Goal: Task Accomplishment & Management: Manage account settings

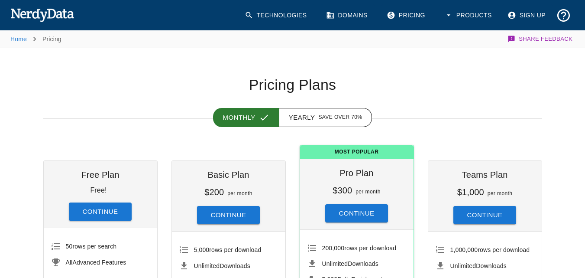
click at [435, 41] on div "Home Pricing Share Feedback" at bounding box center [292, 38] width 564 height 17
click at [433, 42] on div "Home Pricing Share Feedback" at bounding box center [292, 38] width 564 height 17
click at [534, 13] on link "Sign Up" at bounding box center [528, 15] width 50 height 22
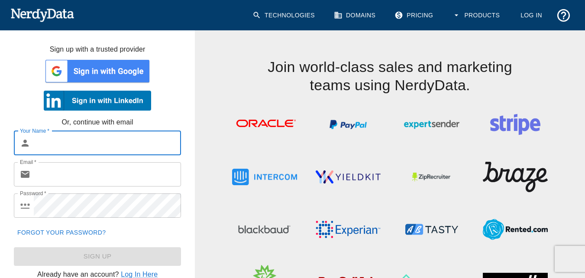
scroll to position [52, 0]
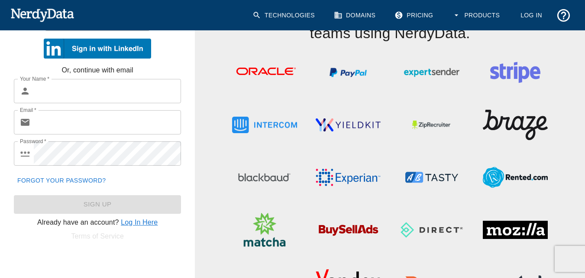
click at [137, 224] on link "Log In Here" at bounding box center [139, 221] width 37 height 7
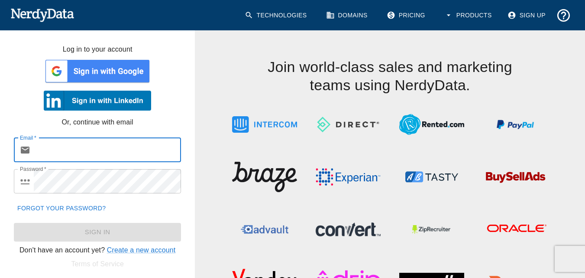
paste input "[EMAIL_ADDRESS][DOMAIN_NAME]"
type input "[EMAIL_ADDRESS][DOMAIN_NAME]"
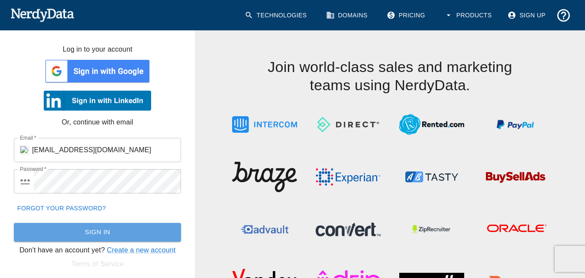
click at [130, 238] on button "Sign In" at bounding box center [97, 232] width 167 height 18
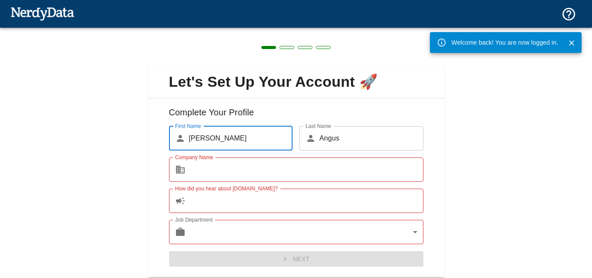
scroll to position [27, 0]
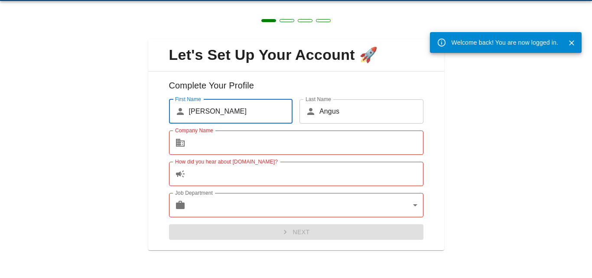
click at [270, 142] on input "Company Name" at bounding box center [306, 142] width 234 height 24
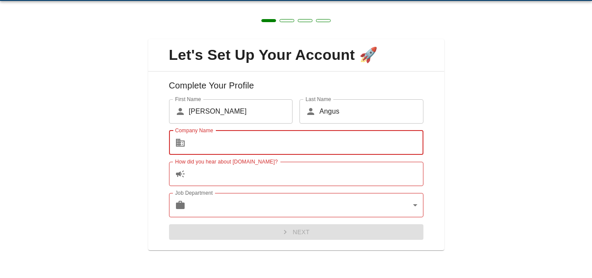
click at [269, 142] on input "Company Name" at bounding box center [306, 142] width 234 height 24
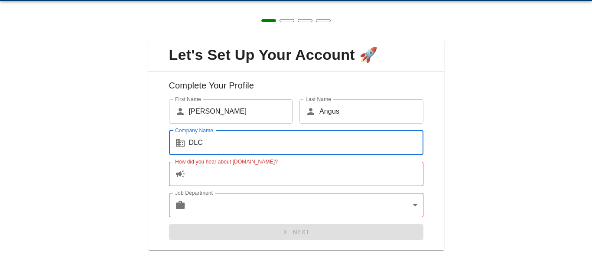
type input "DLC"
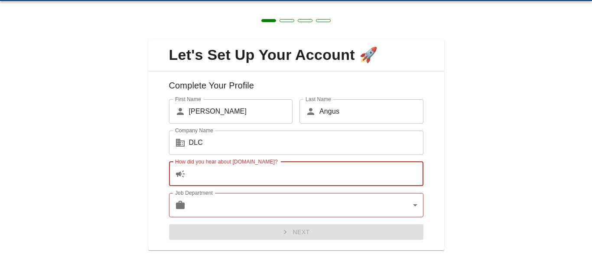
click at [226, 175] on input "How did you hear about [DOMAIN_NAME]?" at bounding box center [306, 174] width 234 height 24
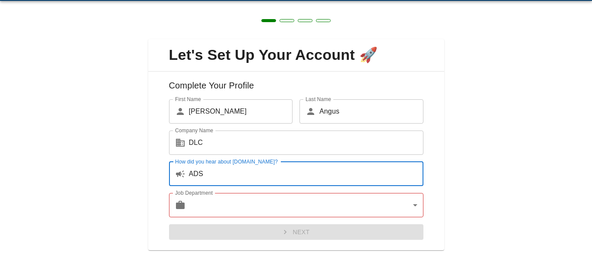
type input "ADS"
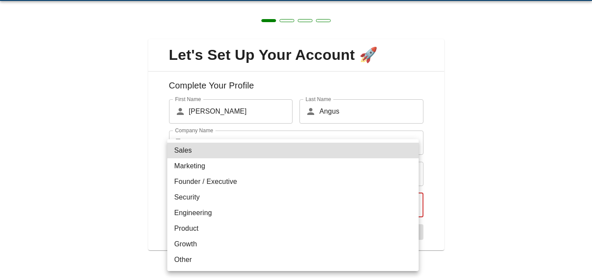
click at [232, 30] on body "Technologies Domains Pricing Products Create a Report Create a list of websites…" at bounding box center [296, 15] width 592 height 30
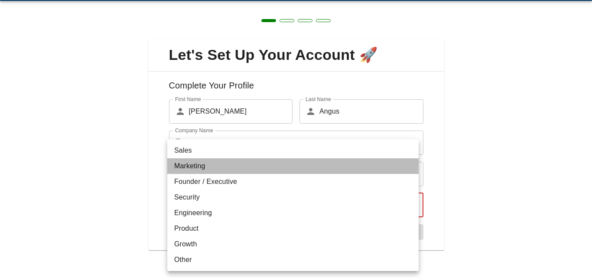
click at [211, 172] on li "Marketing" at bounding box center [292, 166] width 251 height 16
type input "marketing"
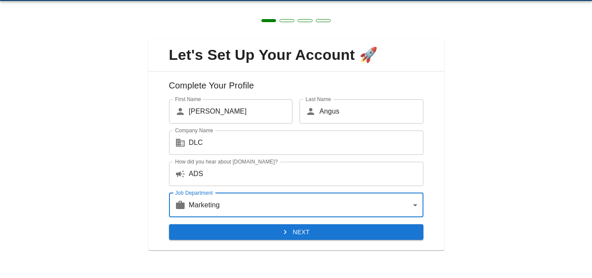
click at [254, 234] on button "Next" at bounding box center [296, 232] width 254 height 16
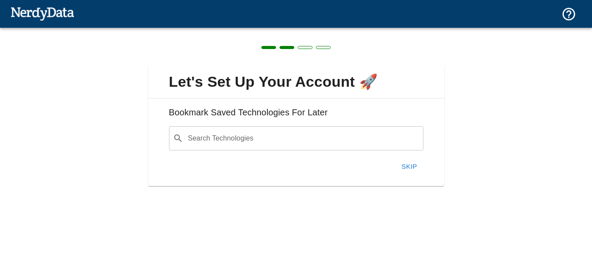
scroll to position [0, 0]
click at [416, 168] on button "Skip" at bounding box center [410, 166] width 28 height 18
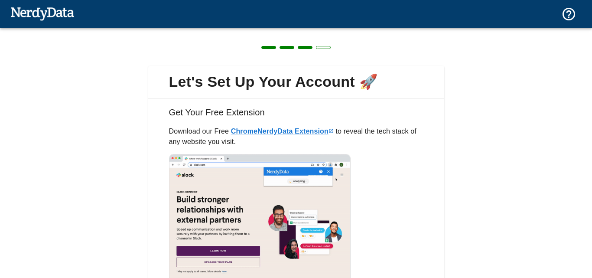
scroll to position [72, 0]
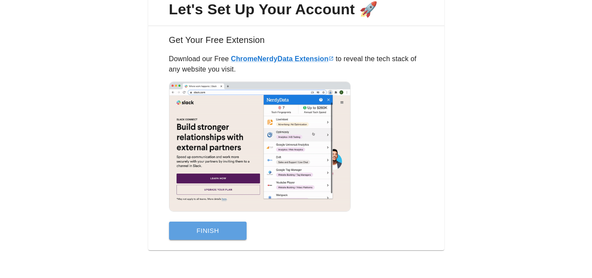
click at [237, 232] on button "Finish" at bounding box center [208, 230] width 78 height 18
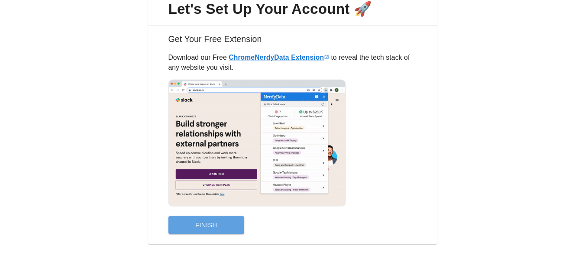
scroll to position [0, 0]
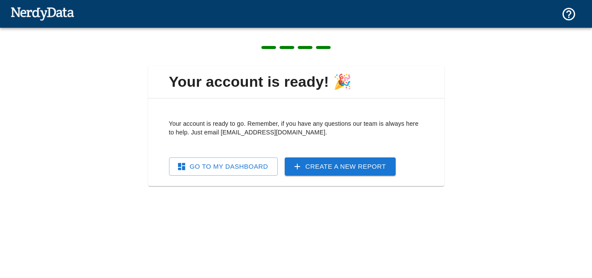
click at [275, 167] on link "Go To My Dashboard" at bounding box center [223, 166] width 109 height 18
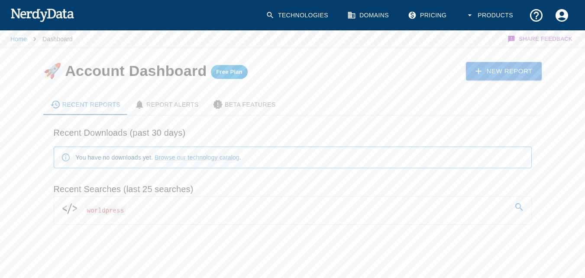
click at [194, 212] on link "worldpress" at bounding box center [292, 208] width 477 height 24
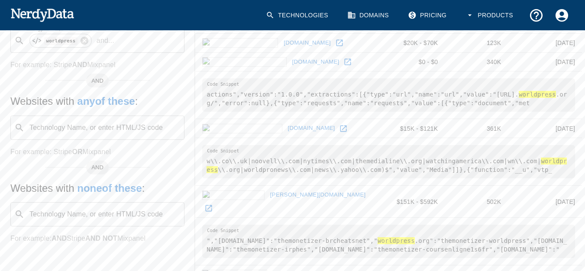
scroll to position [11, 0]
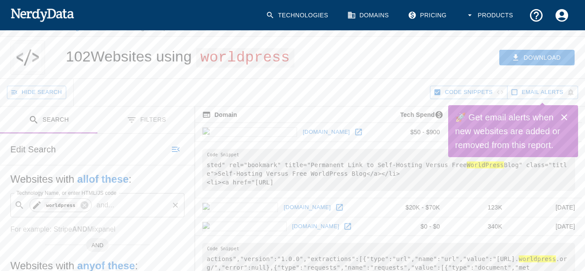
click at [35, 206] on icon at bounding box center [37, 205] width 10 height 10
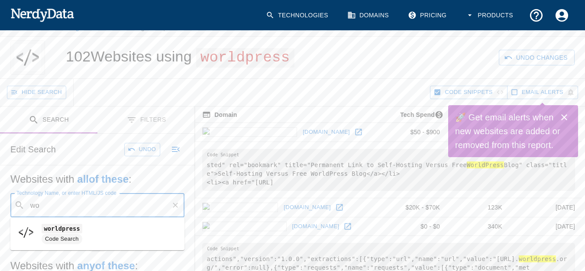
type input "w"
type input "wp-login"
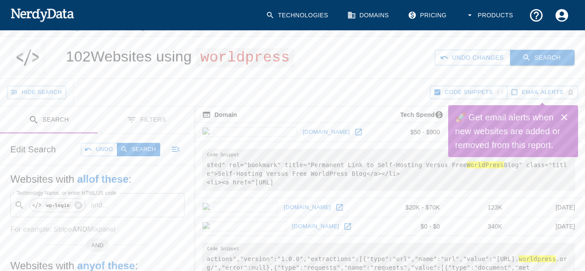
click at [529, 55] on icon "button" at bounding box center [526, 57] width 9 height 9
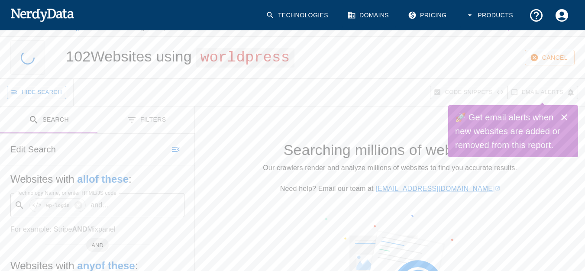
scroll to position [0, 0]
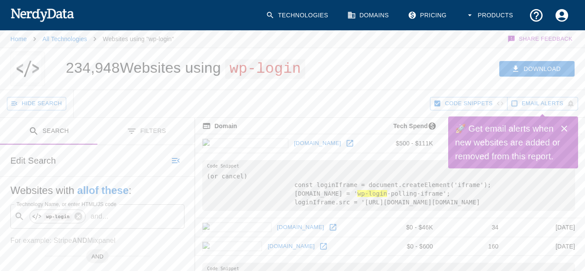
click at [566, 126] on icon "Close" at bounding box center [564, 128] width 10 height 10
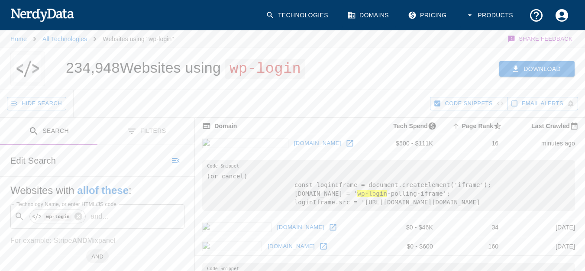
click at [533, 72] on button "Download" at bounding box center [537, 69] width 75 height 16
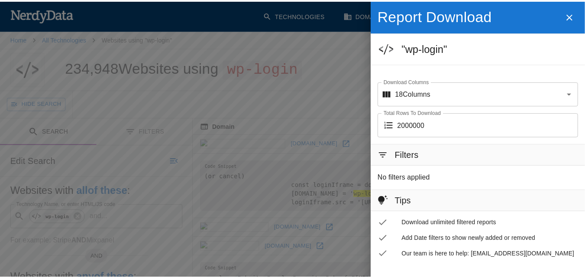
scroll to position [24, 0]
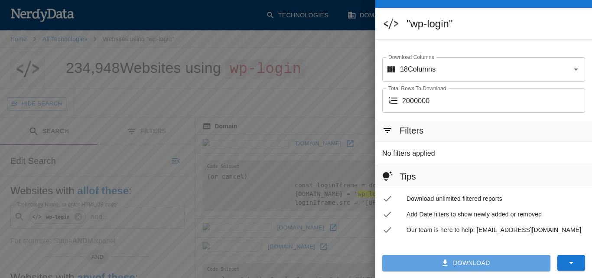
click at [452, 269] on button "Download" at bounding box center [466, 263] width 168 height 16
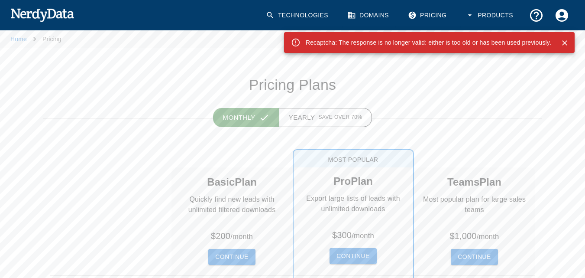
scroll to position [52, 0]
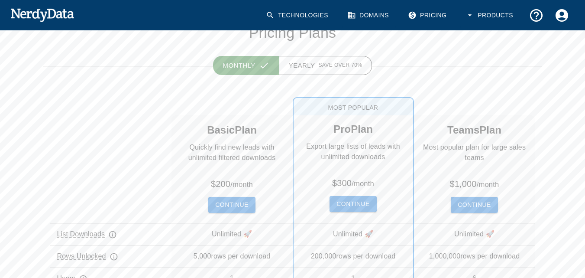
click at [107, 151] on div "List Downloads Rows Unlocked Users Domain Enrichment Company Filters All Advanc…" at bounding box center [110, 235] width 121 height 240
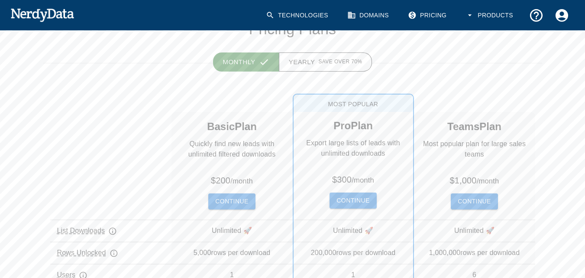
scroll to position [0, 0]
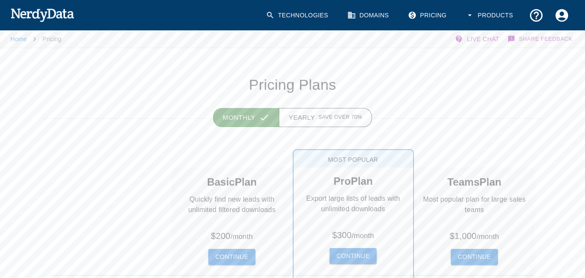
click at [565, 23] on button "Account Settings" at bounding box center [562, 16] width 26 height 26
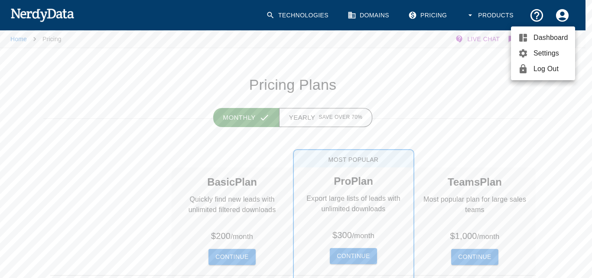
click at [540, 63] on link "Log Out" at bounding box center [543, 69] width 64 height 16
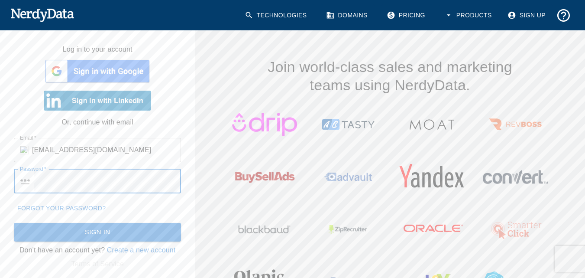
click at [14, 223] on button "Sign In" at bounding box center [97, 232] width 167 height 18
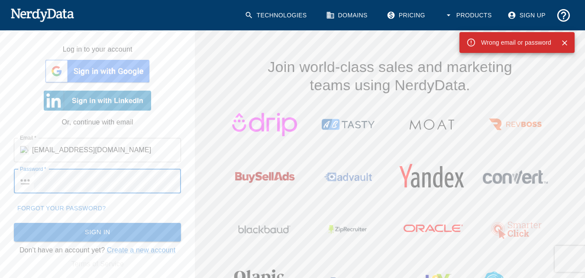
click at [14, 223] on button "Sign In" at bounding box center [97, 232] width 167 height 18
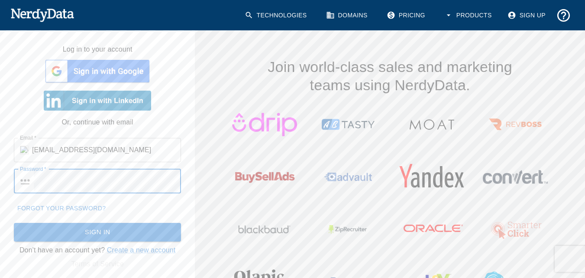
click at [14, 223] on button "Sign In" at bounding box center [97, 232] width 167 height 18
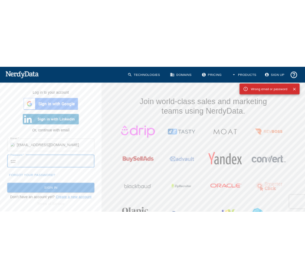
scroll to position [79, 0]
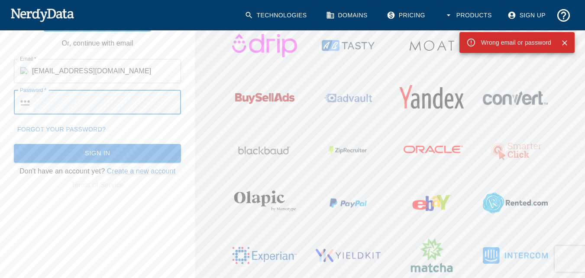
click at [174, 218] on div "Log in to your account Or, continue with email Email   * ​ [EMAIL_ADDRESS][DOMA…" at bounding box center [97, 114] width 195 height 326
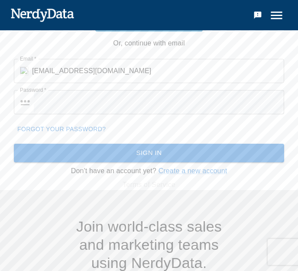
click at [143, 71] on input "[EMAIL_ADDRESS][DOMAIN_NAME]" at bounding box center [158, 71] width 252 height 24
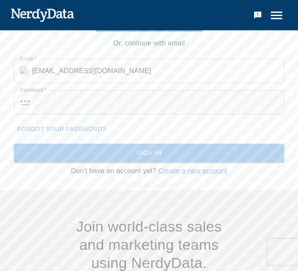
click at [168, 156] on button "Sign In" at bounding box center [149, 153] width 270 height 18
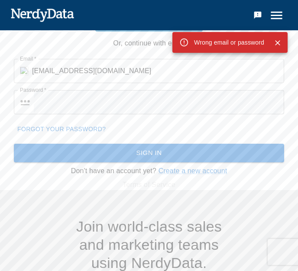
click at [130, 84] on div "Password   * ​ Password   *" at bounding box center [145, 98] width 277 height 31
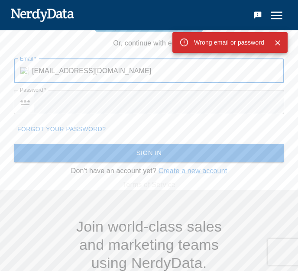
click at [127, 73] on input "[EMAIL_ADDRESS][DOMAIN_NAME]" at bounding box center [158, 71] width 252 height 24
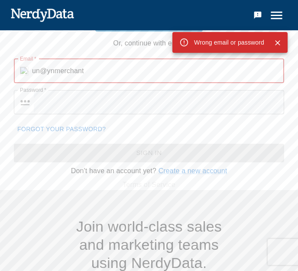
type input "un@ynmerchan"
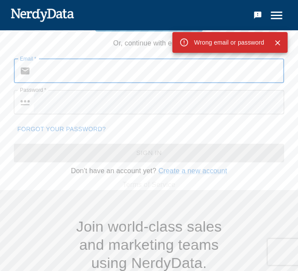
paste input "[EMAIL_ADDRESS][DOMAIN_NAME]:mega11##XXZZ"
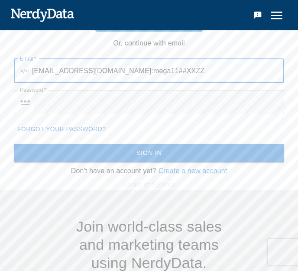
drag, startPoint x: 152, startPoint y: 72, endPoint x: 229, endPoint y: 74, distance: 76.7
click at [229, 74] on input "[EMAIL_ADDRESS][DOMAIN_NAME]:mega11##XXZZ" at bounding box center [158, 71] width 252 height 24
type input "[EMAIL_ADDRESS][DOMAIN_NAME]"
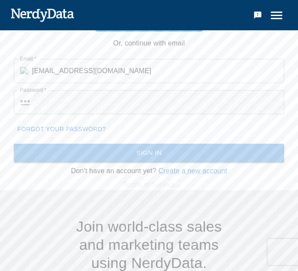
click at [194, 162] on button "Sign In" at bounding box center [149, 153] width 270 height 18
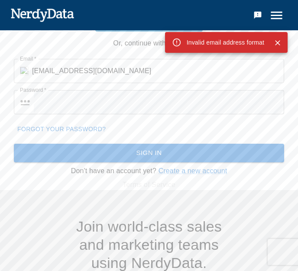
click at [39, 70] on input "[EMAIL_ADDRESS][DOMAIN_NAME]" at bounding box center [158, 71] width 252 height 24
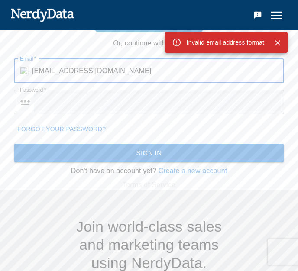
click at [39, 70] on input "[EMAIL_ADDRESS][DOMAIN_NAME]" at bounding box center [158, 71] width 252 height 24
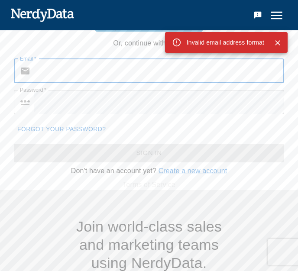
paste input "[EMAIL_ADDRESS][DOMAIN_NAME]:KS_pf8Y"
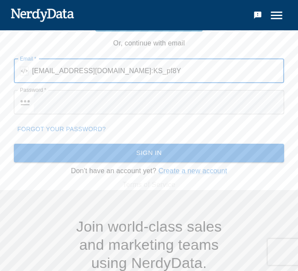
drag, startPoint x: 123, startPoint y: 73, endPoint x: 176, endPoint y: 72, distance: 52.9
click at [176, 72] on input "[EMAIL_ADDRESS][DOMAIN_NAME]:KS_pf8Y" at bounding box center [158, 71] width 252 height 24
type input "[EMAIL_ADDRESS][DOMAIN_NAME]"
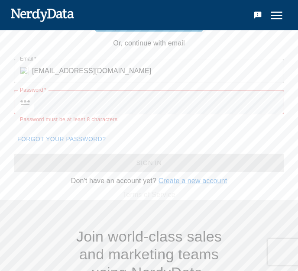
click at [22, 91] on label "Password   *" at bounding box center [33, 89] width 26 height 7
click at [66, 66] on input "[EMAIL_ADDRESS][DOMAIN_NAME]" at bounding box center [158, 71] width 252 height 24
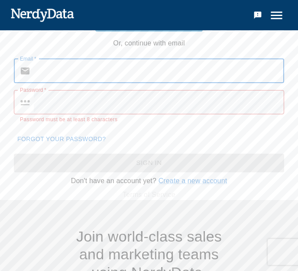
paste input "FonoszFonosz:Fm-6V3wwBTXqcBS"
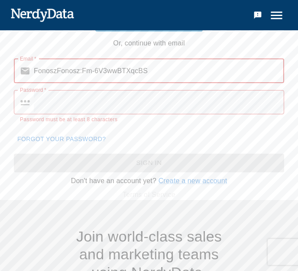
drag, startPoint x: 81, startPoint y: 71, endPoint x: 204, endPoint y: 84, distance: 123.7
click at [204, 84] on div "Email   * ​ FonoszFonosz:Fm-6V3wwBTXqcBS Email   * Password   * ​ Password   * …" at bounding box center [145, 108] width 305 height 127
type input "FonoszFonosz"
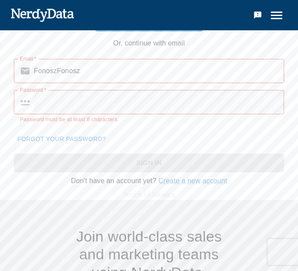
click at [22, 66] on icon at bounding box center [25, 71] width 10 height 10
click at [82, 81] on input "FonoszFonosz" at bounding box center [159, 71] width 250 height 24
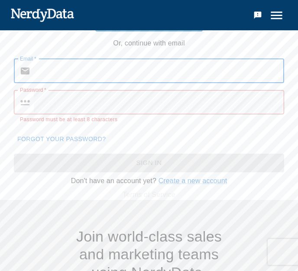
paste input "[EMAIL_ADDRESS][DOMAIN_NAME]:Khc5xTJfsnM8mM8"
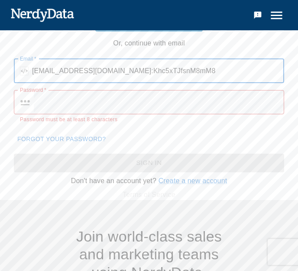
drag, startPoint x: 124, startPoint y: 72, endPoint x: 218, endPoint y: 79, distance: 93.8
click at [218, 79] on input "[EMAIL_ADDRESS][DOMAIN_NAME]:Khc5xTJfsnM8mM8" at bounding box center [158, 71] width 252 height 24
type input "[EMAIL_ADDRESS][DOMAIN_NAME]"
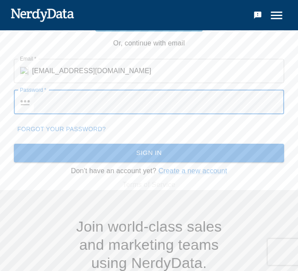
click at [201, 159] on button "Sign In" at bounding box center [149, 153] width 270 height 18
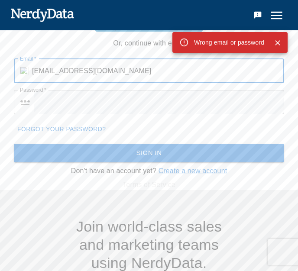
click at [52, 74] on input "[EMAIL_ADDRESS][DOMAIN_NAME]" at bounding box center [158, 71] width 252 height 24
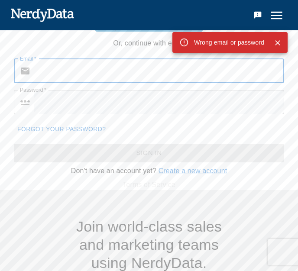
paste input "[EMAIL_ADDRESS][DOMAIN_NAME]:PR!123ess"
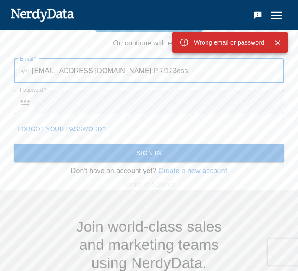
drag, startPoint x: 113, startPoint y: 71, endPoint x: 166, endPoint y: 71, distance: 53.7
click at [166, 71] on input "[EMAIL_ADDRESS][DOMAIN_NAME]:PR!123ess" at bounding box center [158, 71] width 252 height 24
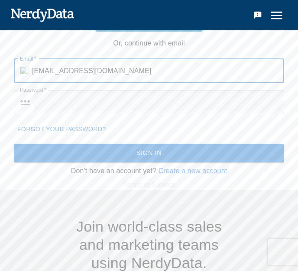
type input "[EMAIL_ADDRESS][DOMAIN_NAME]"
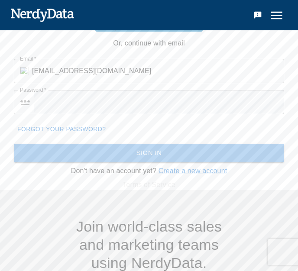
click at [186, 152] on button "Sign In" at bounding box center [149, 153] width 270 height 18
